Goal: Information Seeking & Learning: Learn about a topic

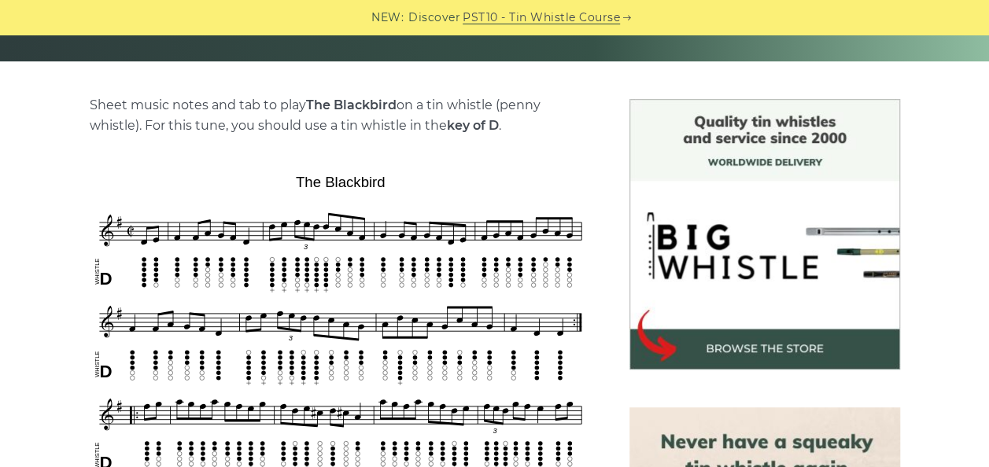
scroll to position [390, 0]
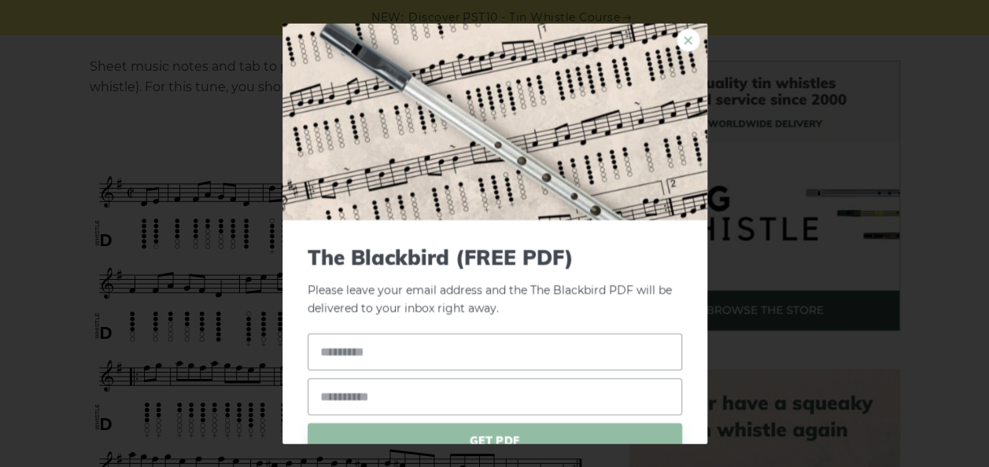
click at [677, 44] on link "×" at bounding box center [689, 40] width 24 height 24
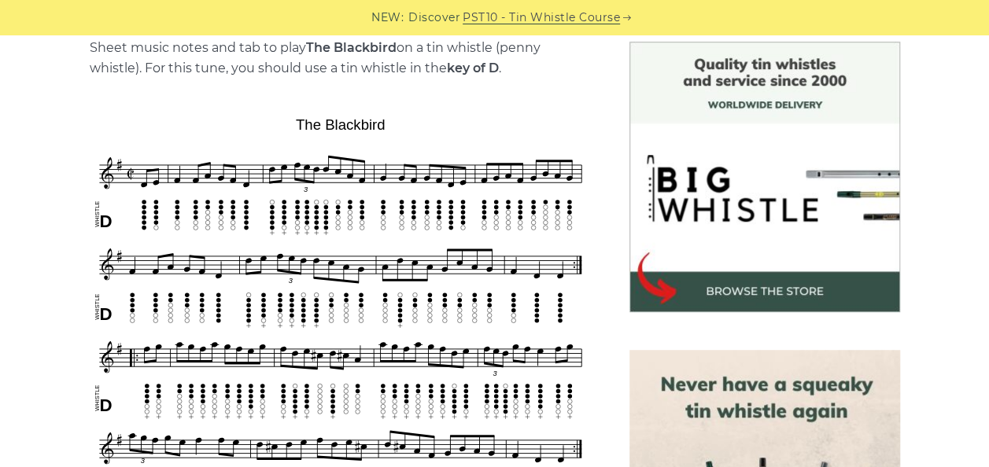
scroll to position [0, 0]
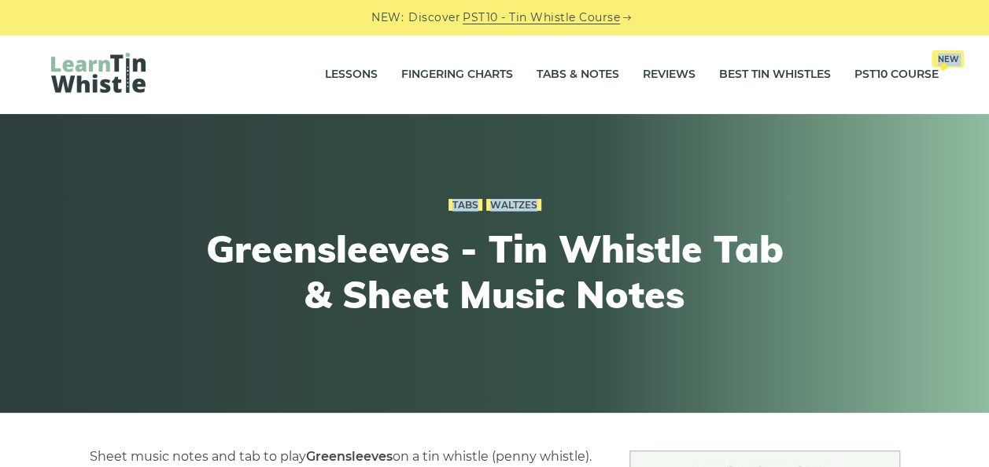
drag, startPoint x: 987, startPoint y: 75, endPoint x: 1001, endPoint y: 135, distance: 61.4
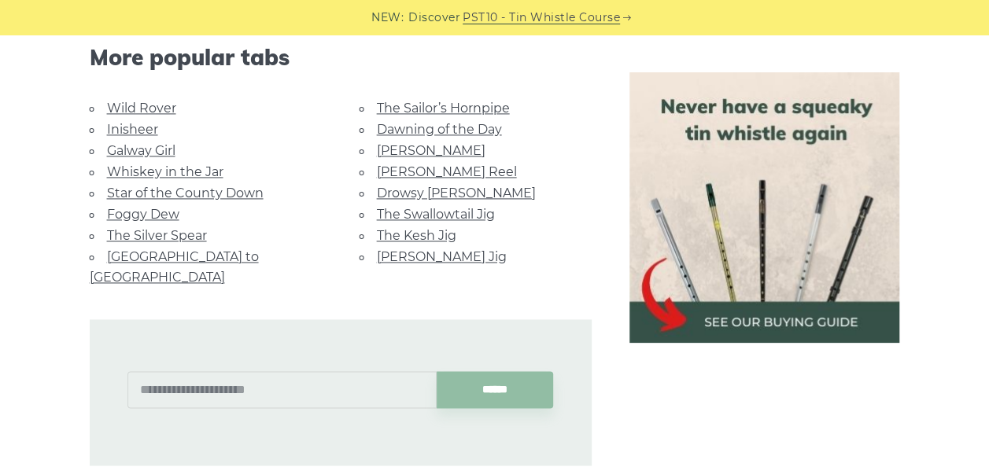
scroll to position [905, 0]
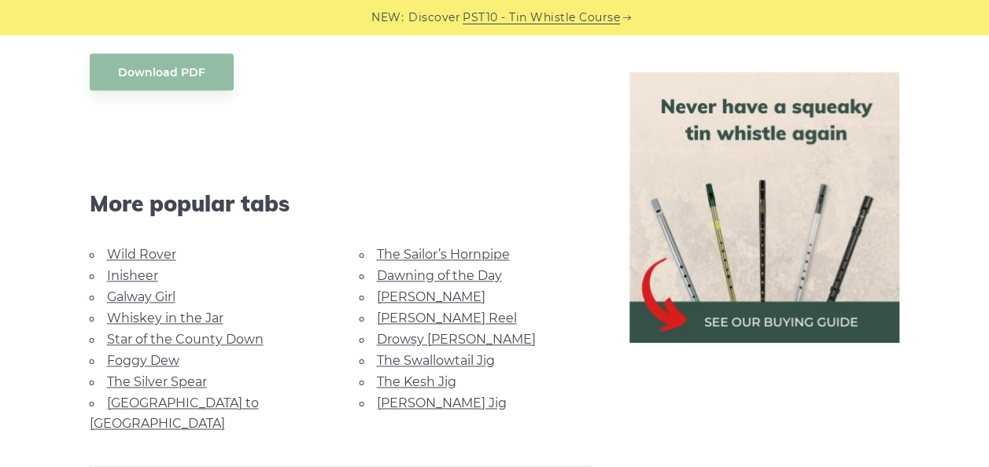
click at [149, 252] on link "Wild Rover" at bounding box center [141, 254] width 69 height 15
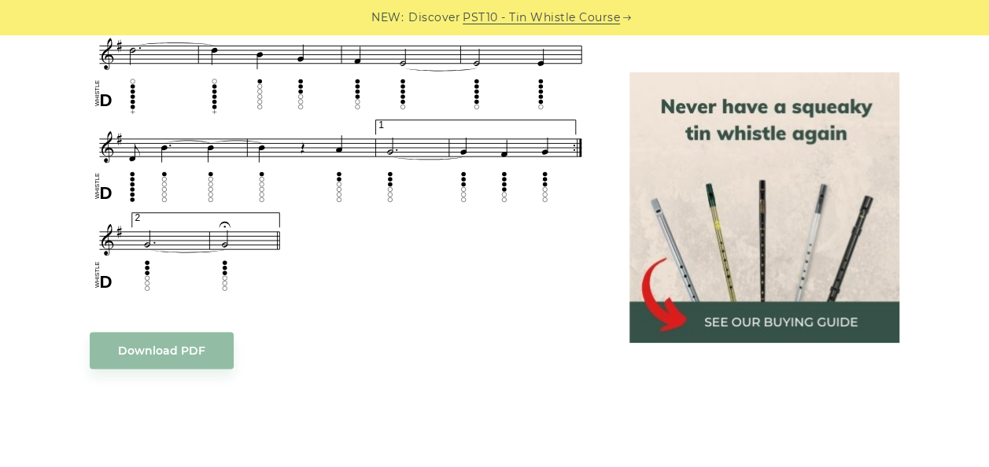
scroll to position [1186, 0]
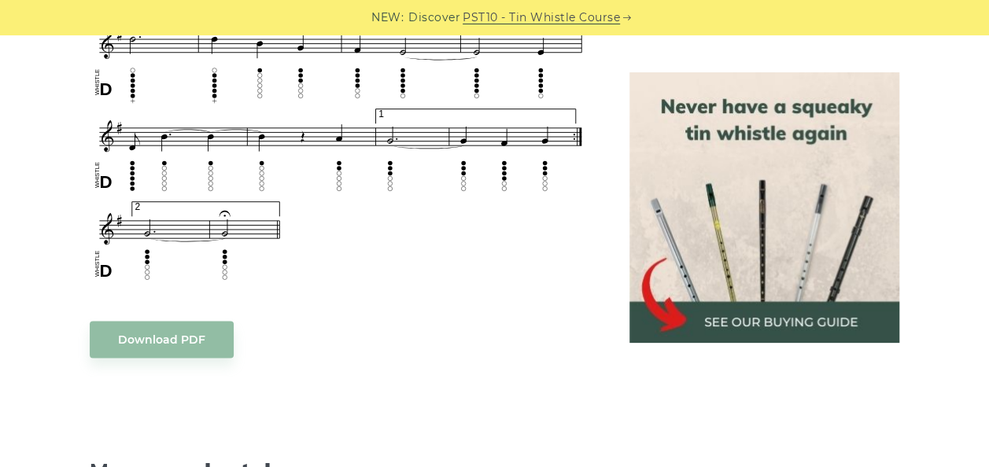
click at [194, 319] on body "NEW: Discover PST10 - Tin Whistle Course Lessons Fingering Charts Tabs & Notes …" at bounding box center [494, 305] width 989 height 2982
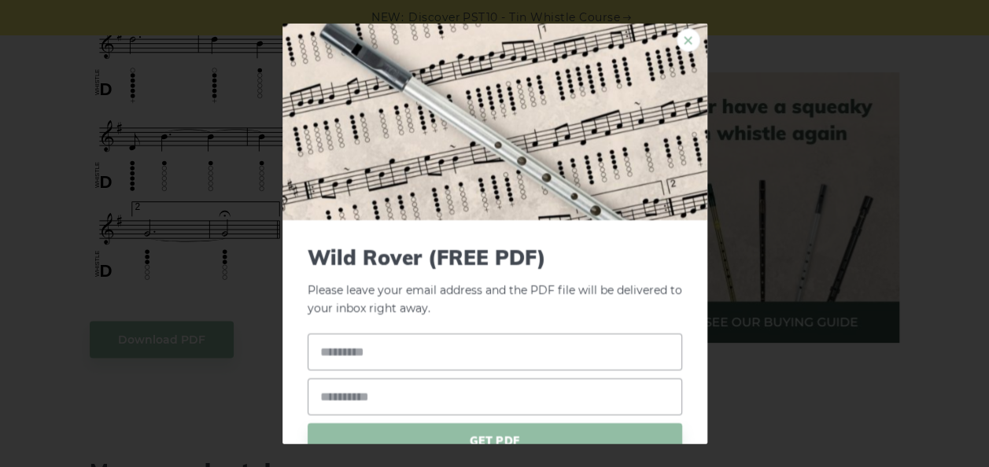
click at [679, 42] on link "×" at bounding box center [689, 40] width 24 height 24
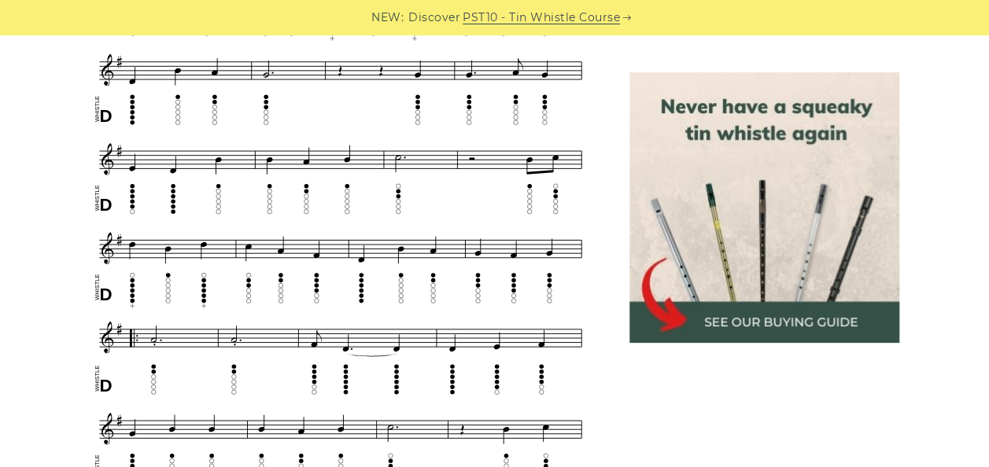
scroll to position [718, 0]
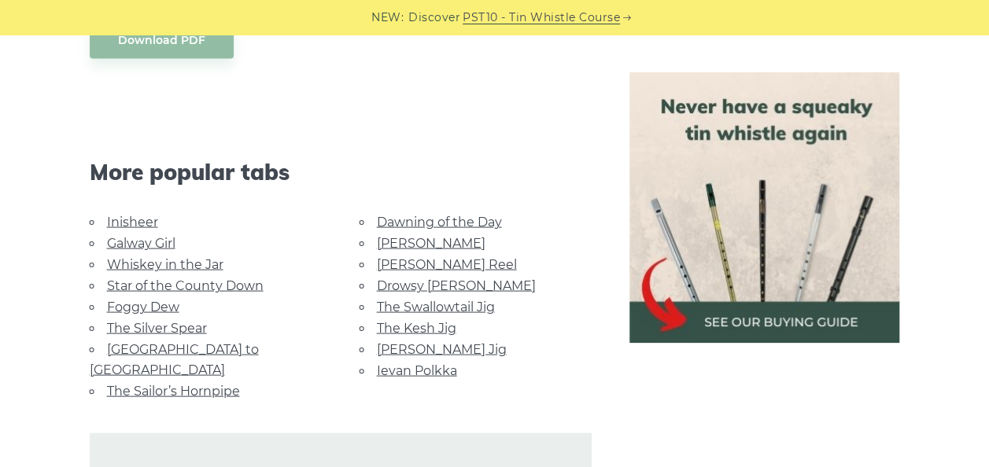
scroll to position [1488, 0]
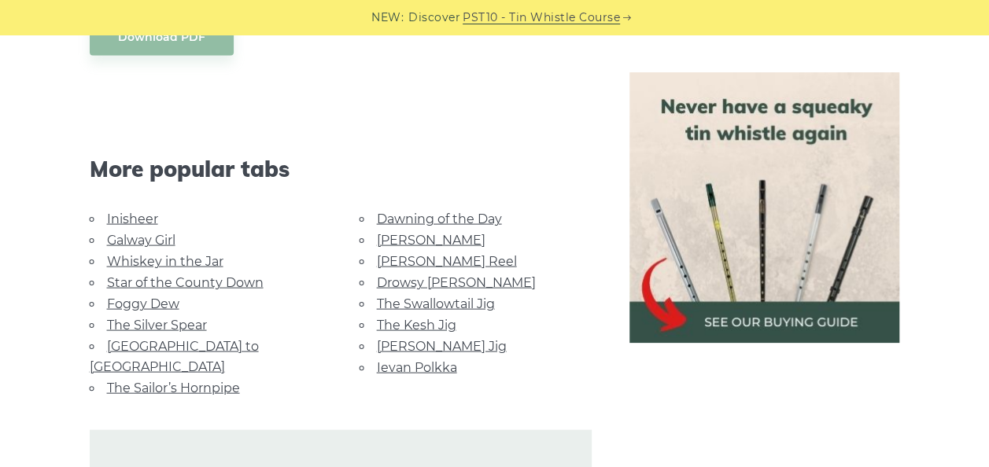
click at [456, 212] on link "Dawning of the Day" at bounding box center [439, 219] width 125 height 15
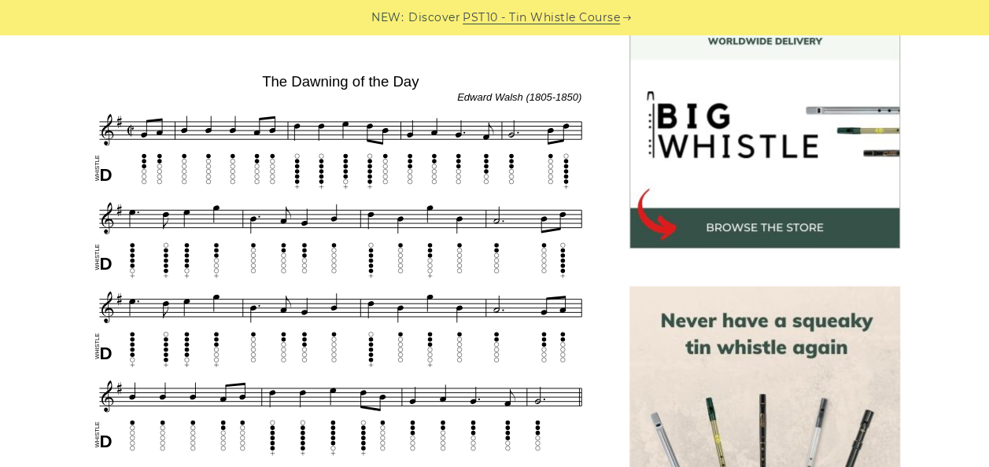
scroll to position [476, 0]
